Goal: Information Seeking & Learning: Learn about a topic

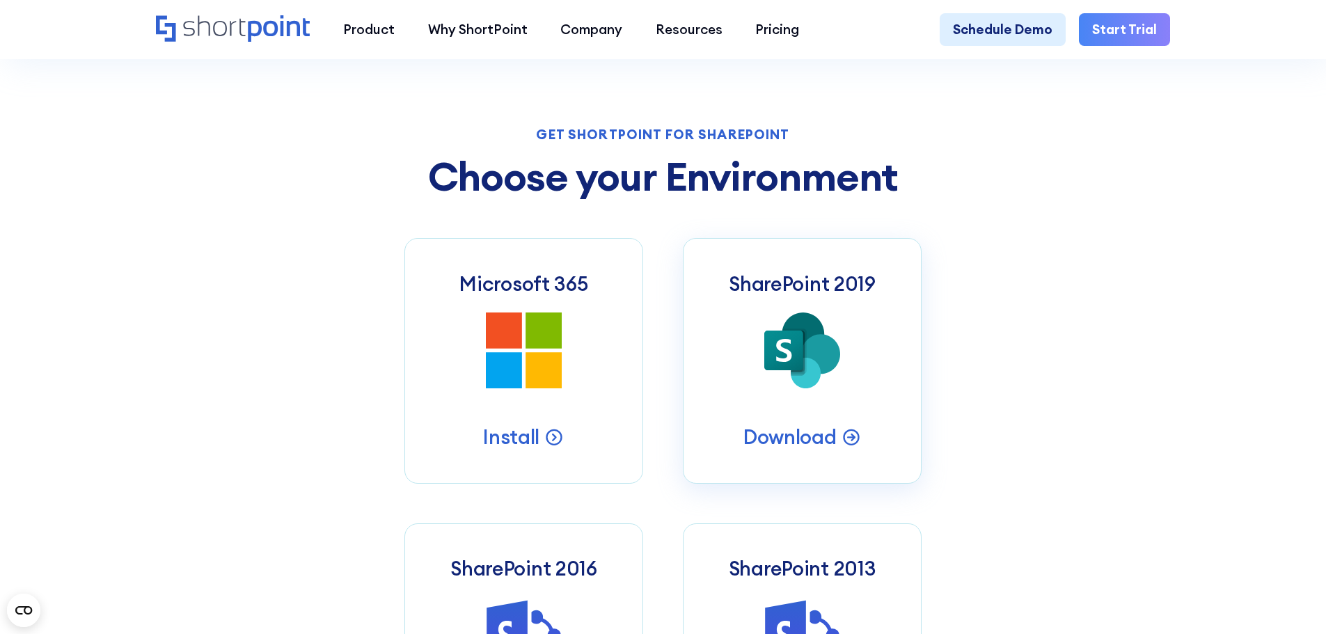
scroll to position [627, 0]
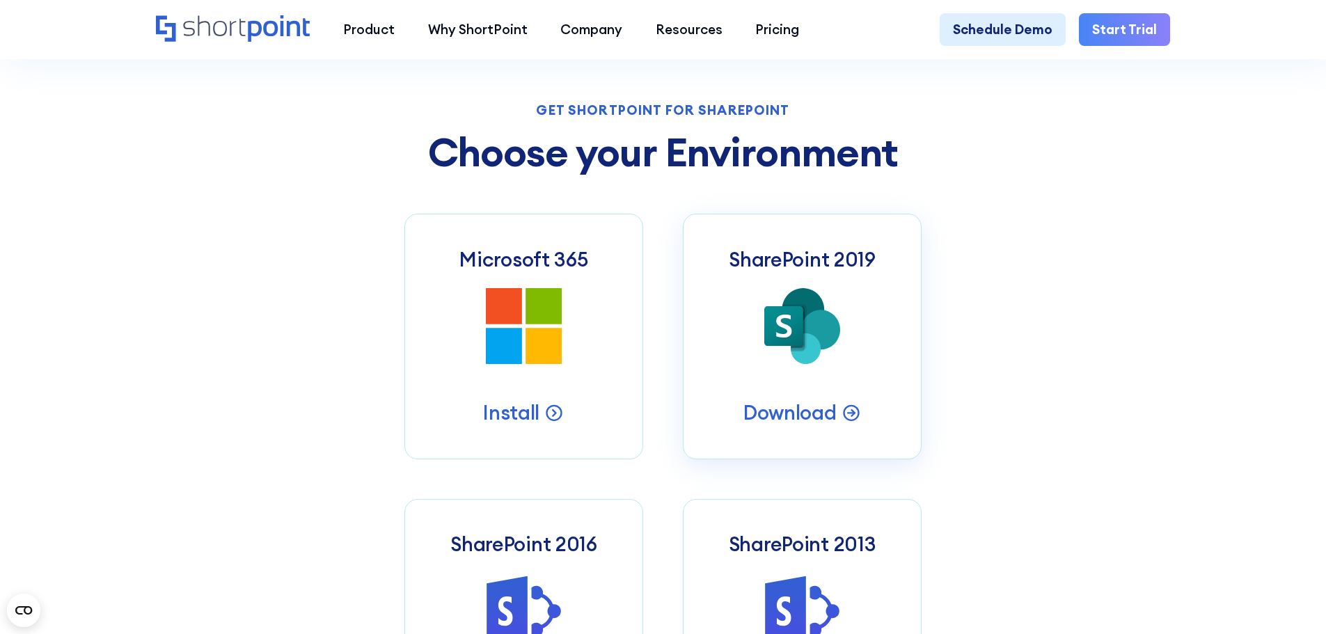
click at [790, 338] on icon at bounding box center [783, 326] width 15 height 23
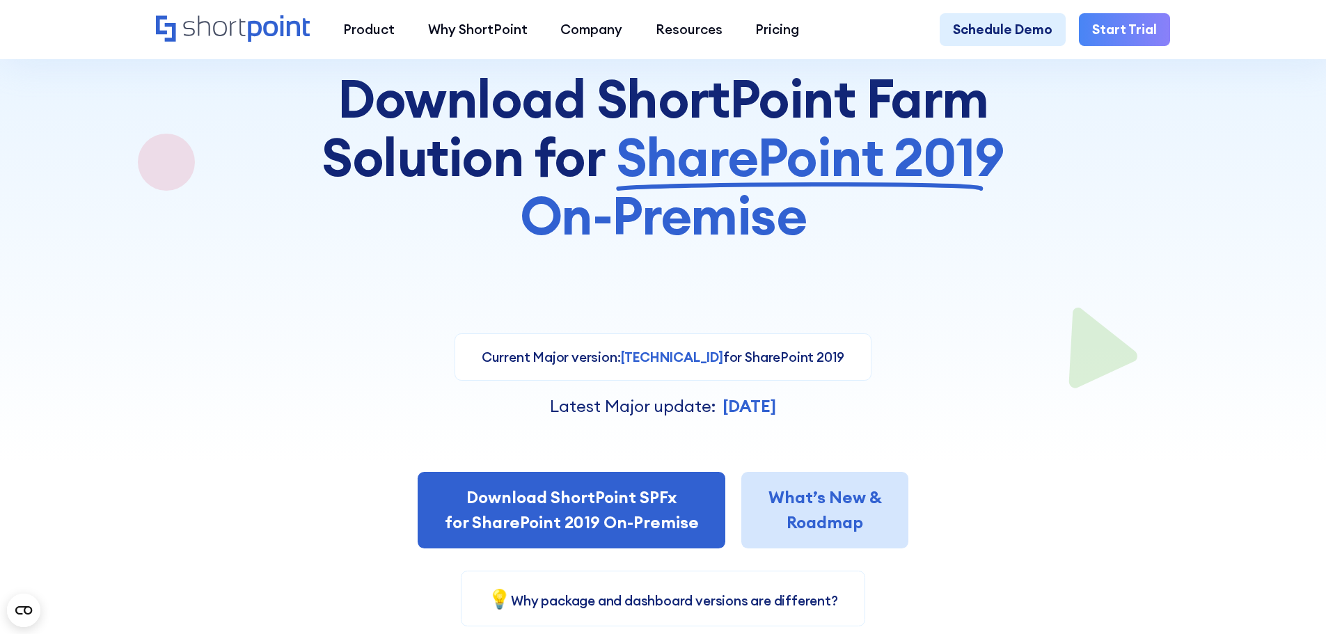
scroll to position [348, 0]
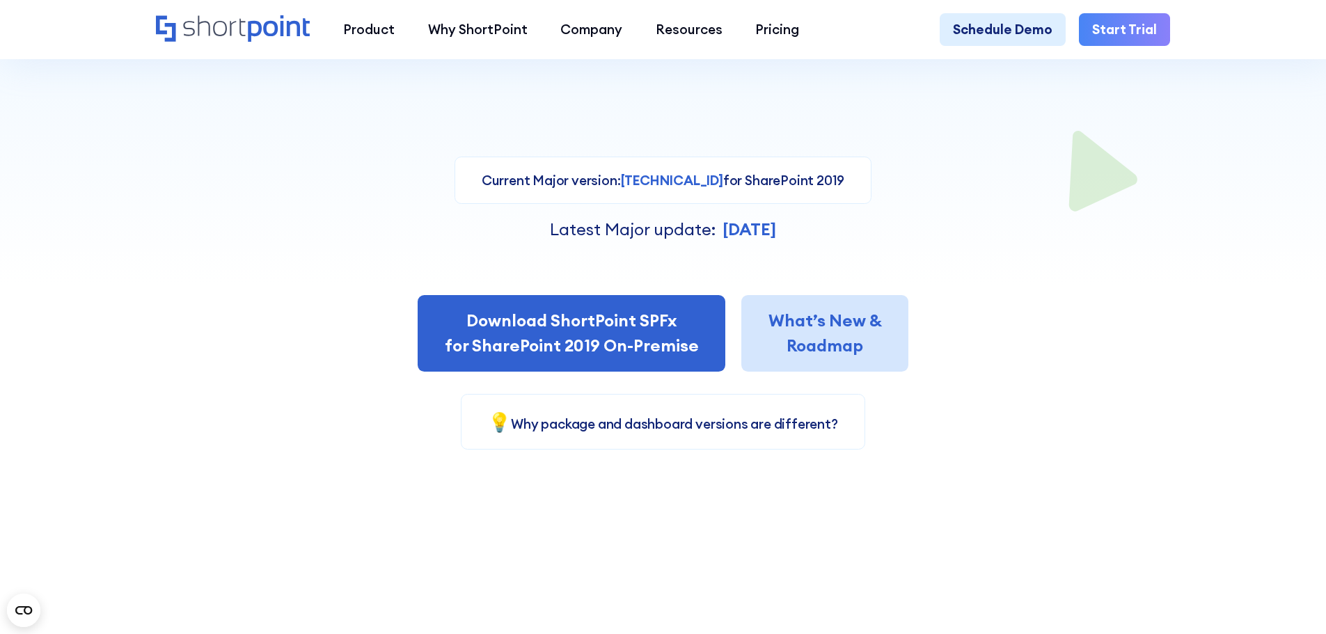
click at [839, 346] on link "What’s New & Roadmap" at bounding box center [825, 333] width 166 height 77
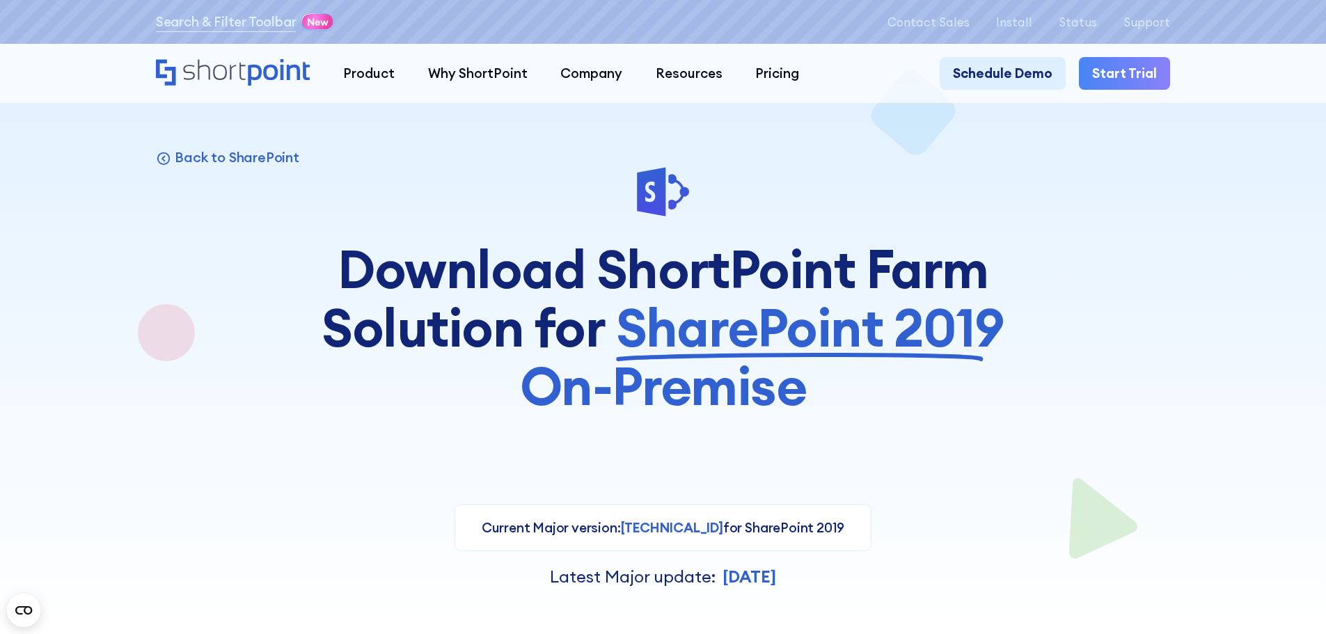
scroll to position [0, 0]
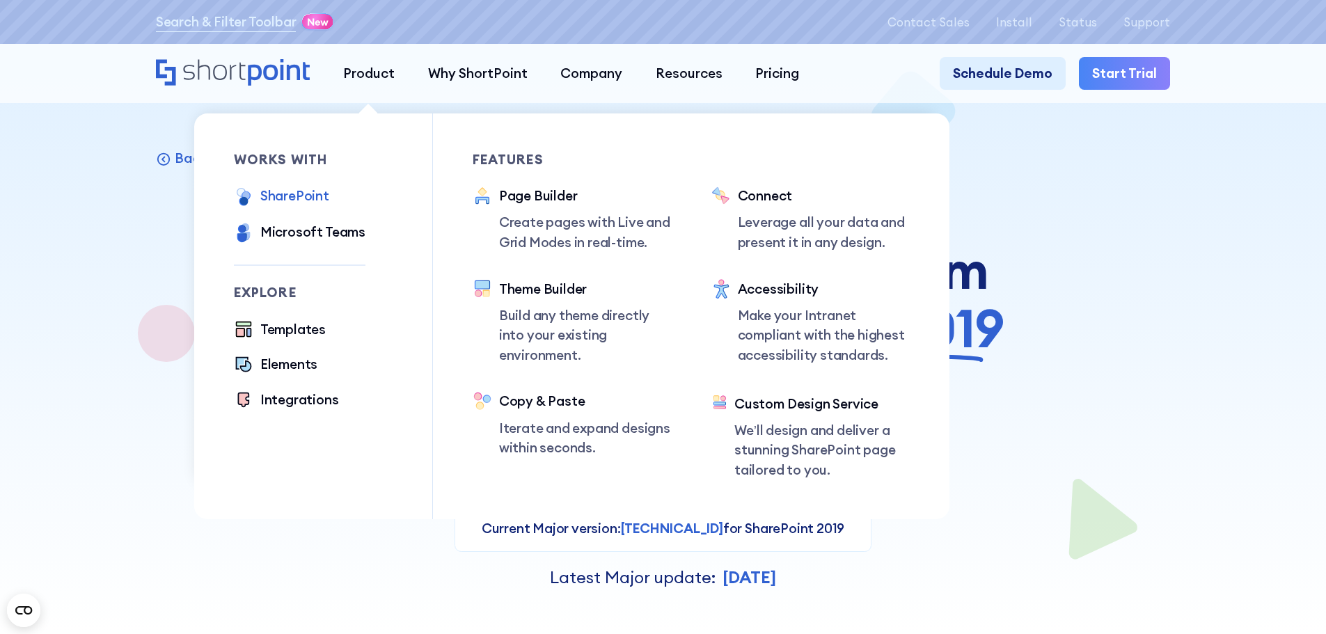
click at [301, 200] on div "SharePoint" at bounding box center [294, 196] width 69 height 20
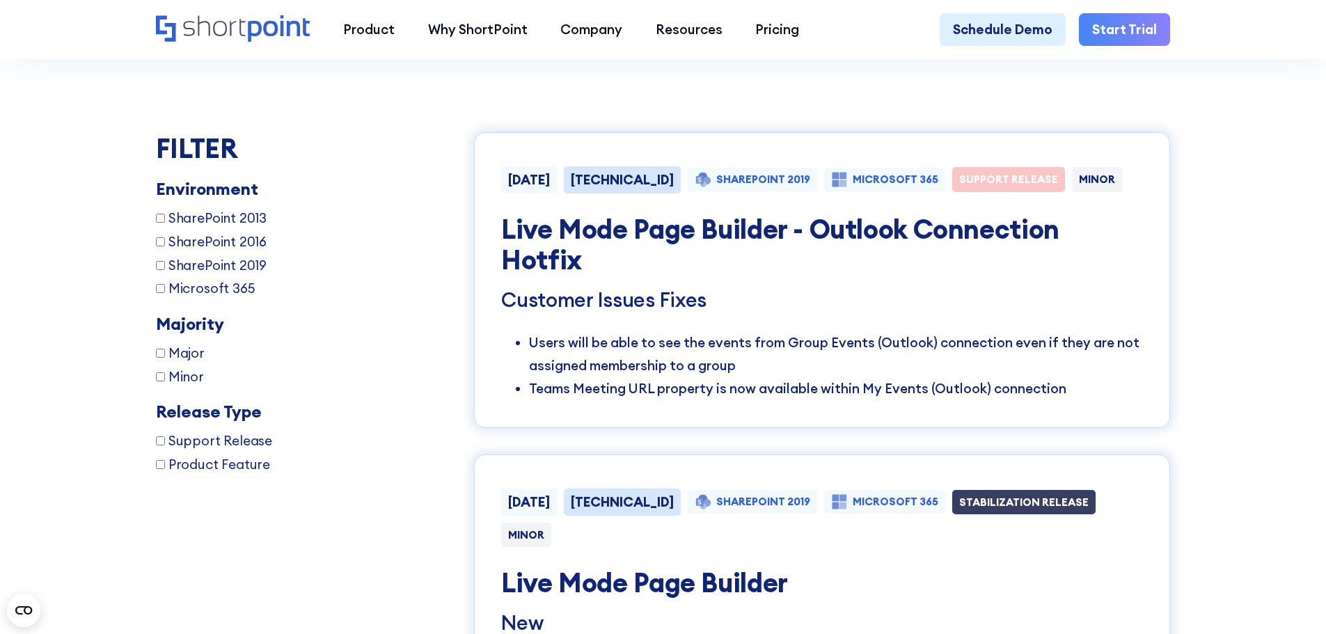
scroll to position [2576, 0]
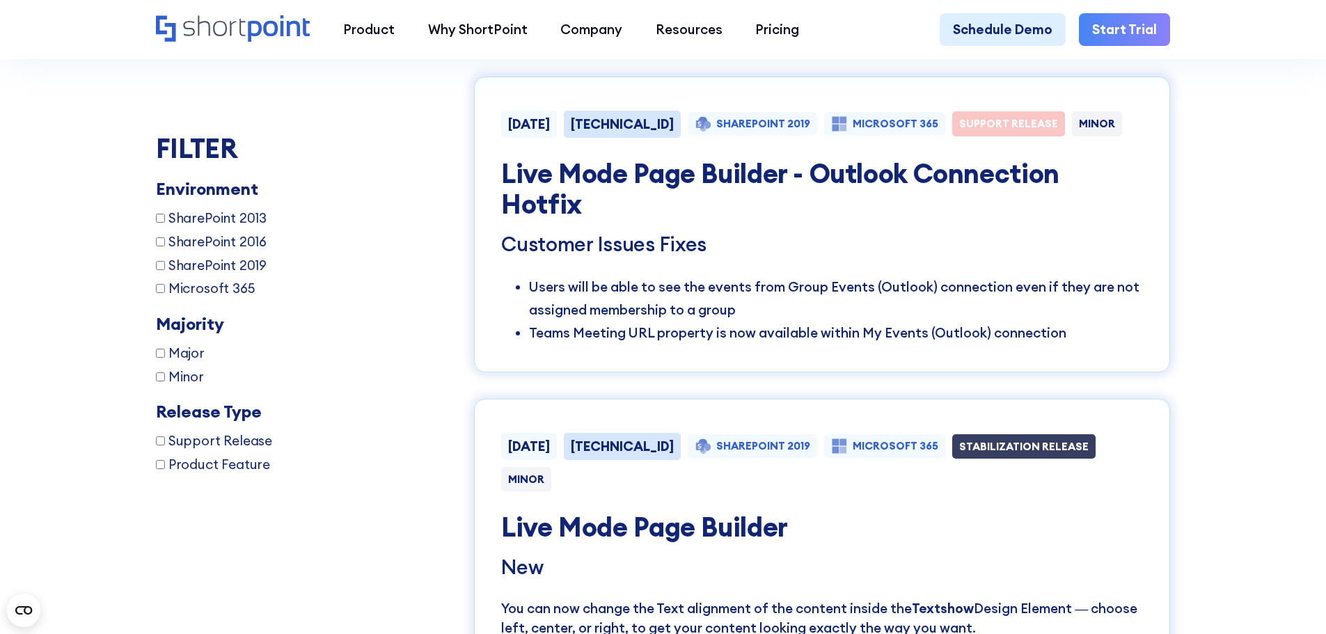
click at [215, 264] on span "SharePoint 2019" at bounding box center [217, 265] width 98 height 20
click at [165, 264] on input "SharePoint 2019" at bounding box center [160, 264] width 9 height 9
checkbox input "true"
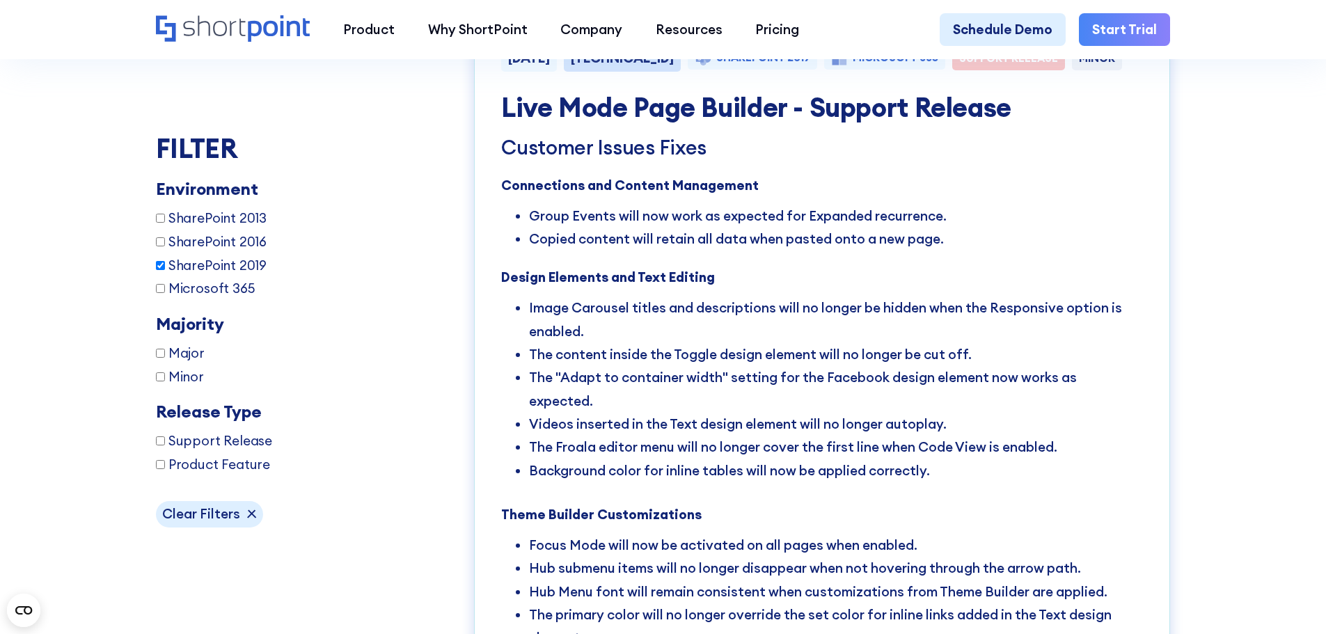
scroll to position [3567, 0]
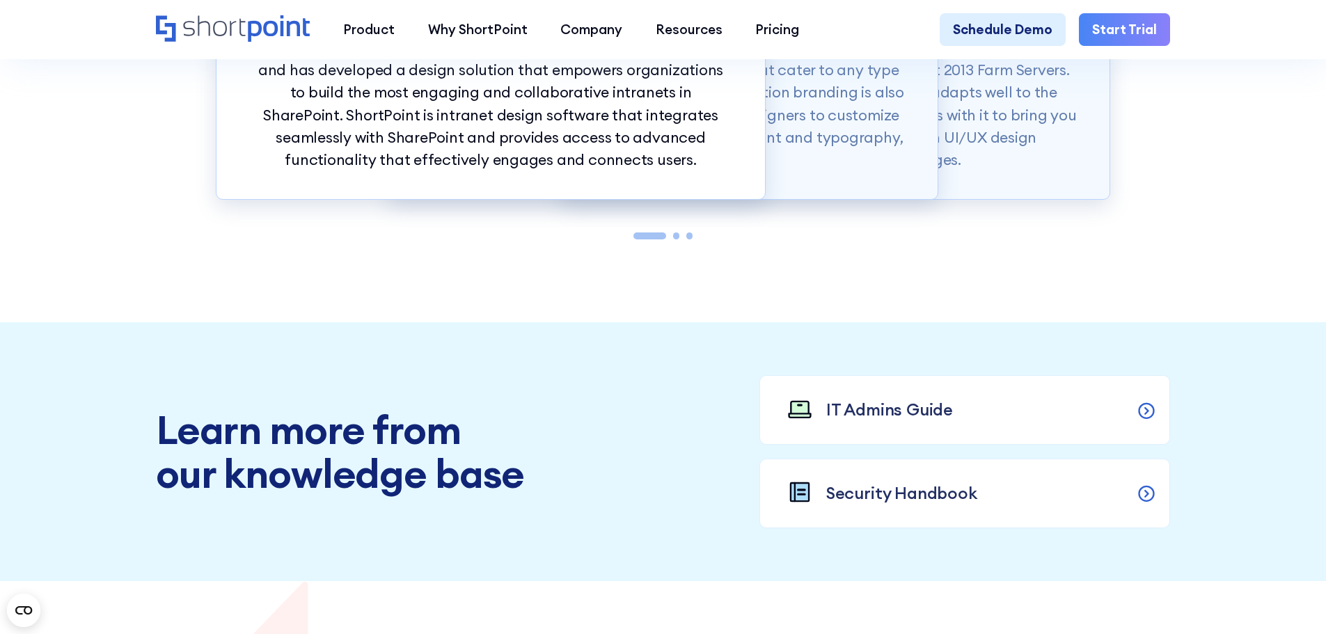
scroll to position [1810, 0]
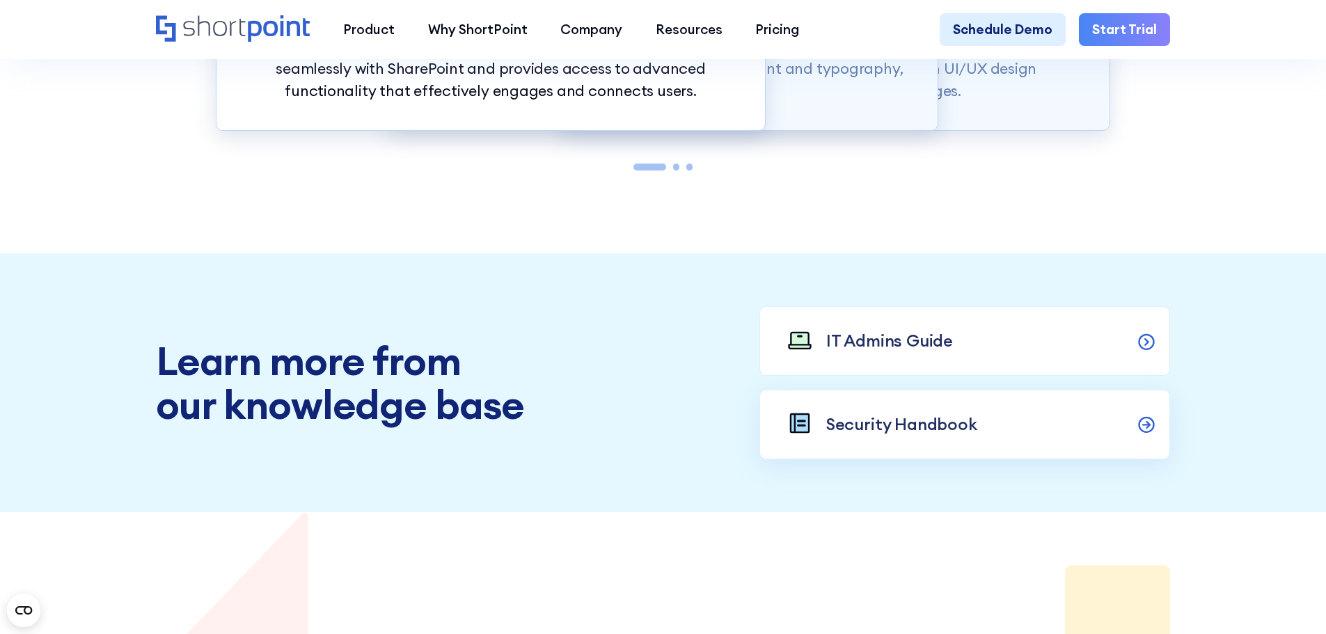
click at [969, 437] on p "Security Handbook" at bounding box center [901, 424] width 151 height 25
